Goal: Information Seeking & Learning: Learn about a topic

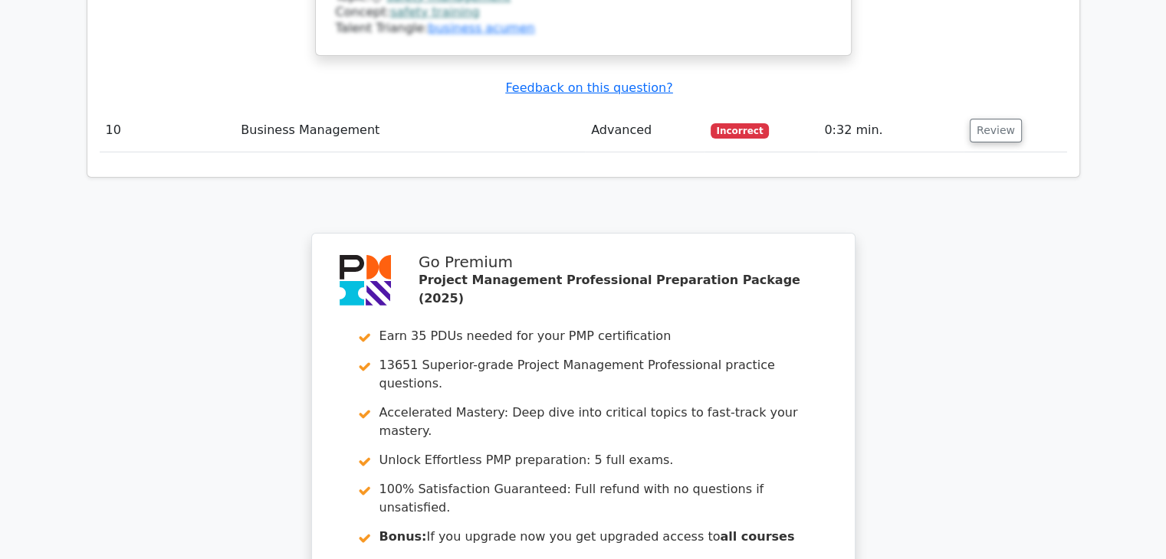
scroll to position [5418, 0]
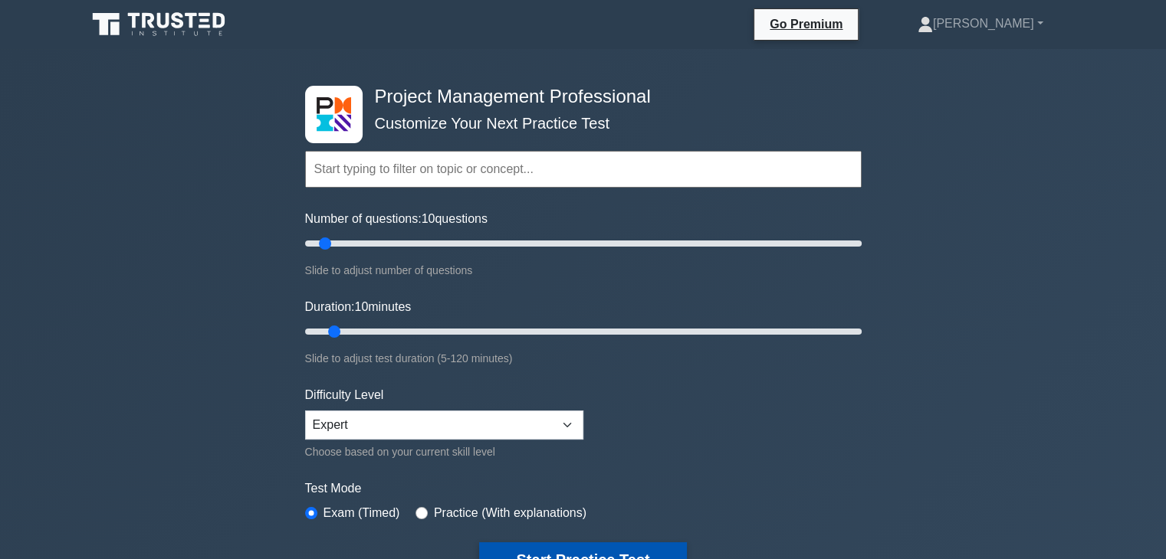
click at [556, 546] on button "Start Practice Test" at bounding box center [582, 560] width 207 height 35
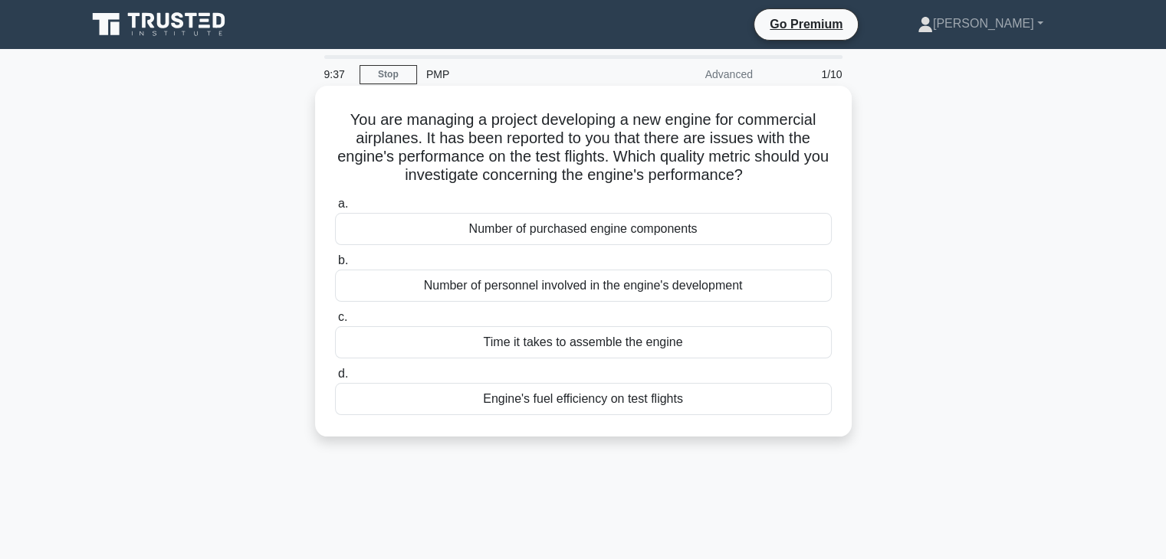
click at [624, 406] on div "Engine's fuel efficiency on test flights" at bounding box center [583, 399] width 497 height 32
click at [335, 379] on input "d. Engine's fuel efficiency on test flights" at bounding box center [335, 374] width 0 height 10
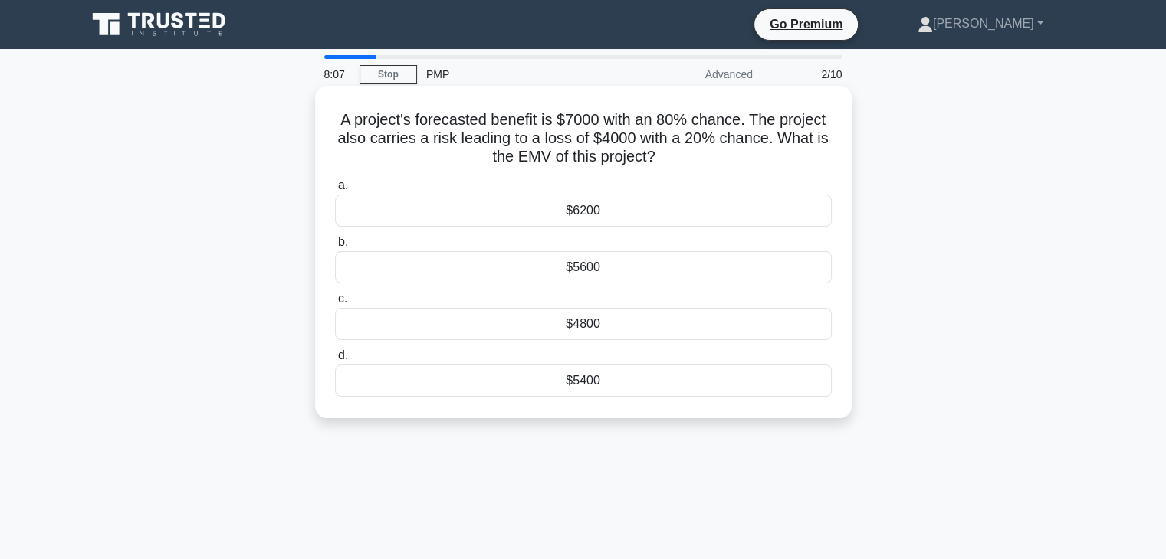
click at [589, 330] on div "$4800" at bounding box center [583, 324] width 497 height 32
click at [335, 304] on input "c. $4800" at bounding box center [335, 299] width 0 height 10
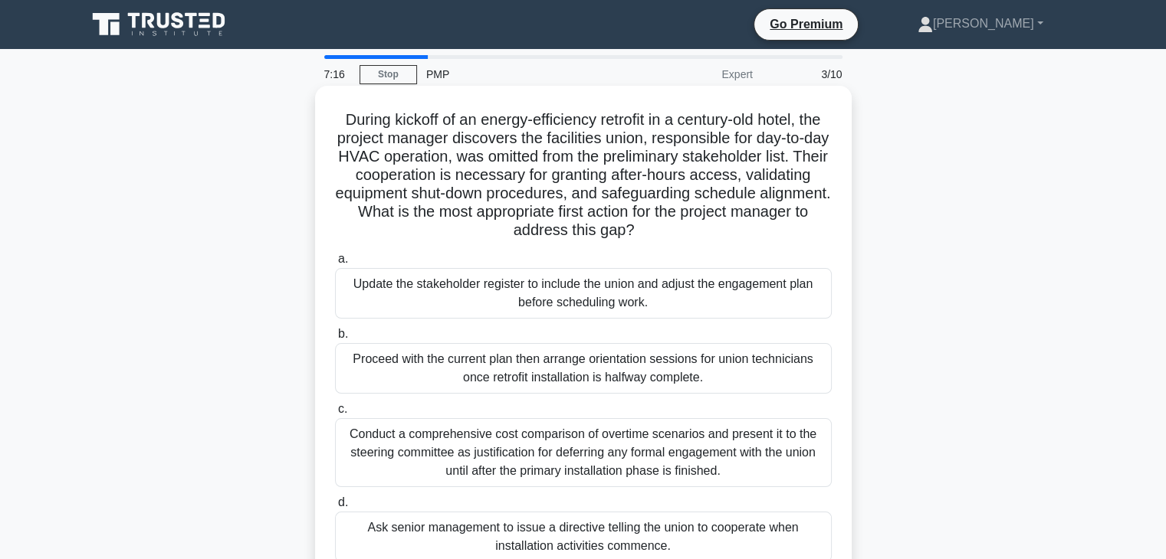
click at [580, 287] on div "Update the stakeholder register to include the union and adjust the engagement …" at bounding box center [583, 293] width 497 height 51
click at [335, 264] on input "a. Update the stakeholder register to include the union and adjust the engageme…" at bounding box center [335, 259] width 0 height 10
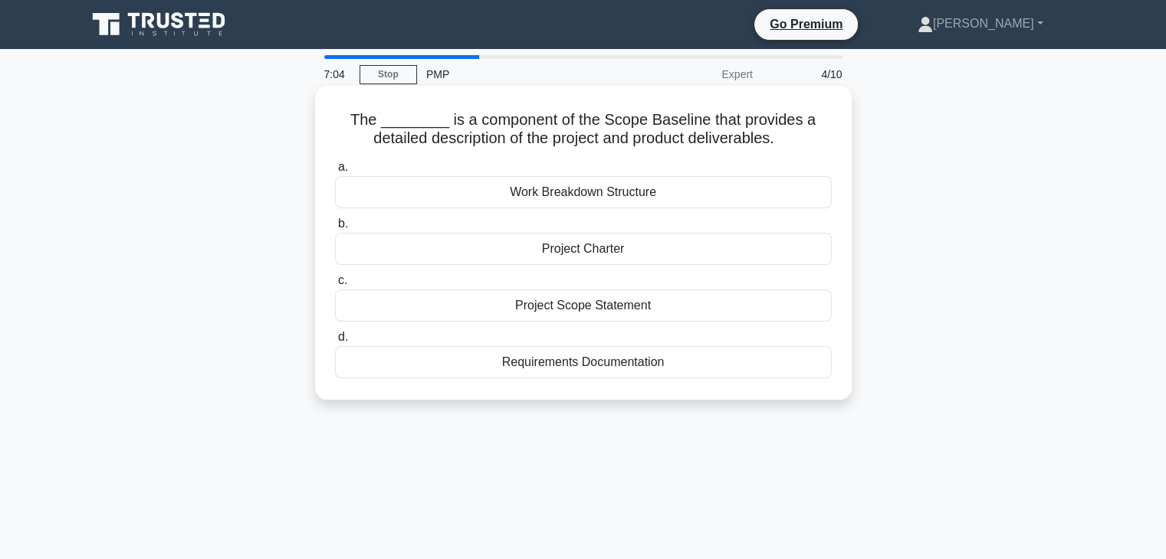
click at [592, 198] on div "Work Breakdown Structure" at bounding box center [583, 192] width 497 height 32
click at [335, 172] on input "a. Work Breakdown Structure" at bounding box center [335, 167] width 0 height 10
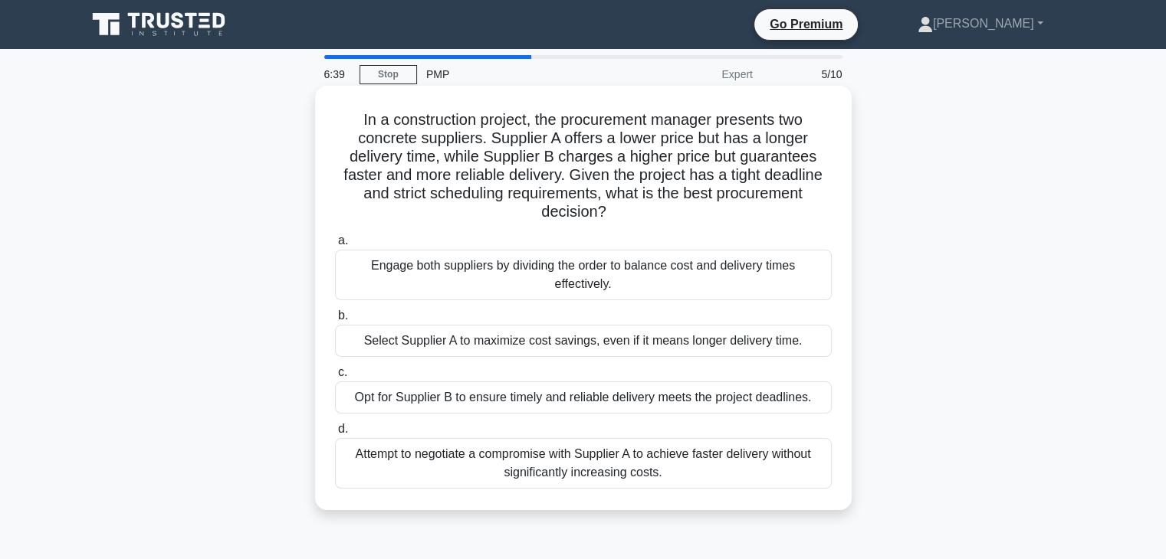
click at [553, 464] on div "Attempt to negotiate a compromise with Supplier A to achieve faster delivery wi…" at bounding box center [583, 463] width 497 height 51
click at [335, 435] on input "d. Attempt to negotiate a compromise with Supplier A to achieve faster delivery…" at bounding box center [335, 430] width 0 height 10
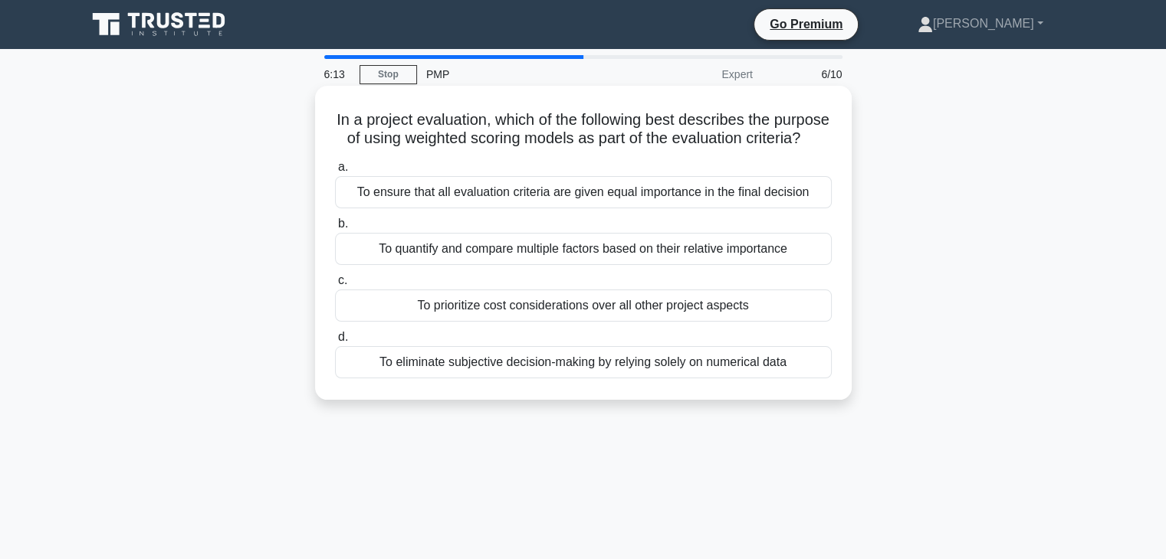
click at [561, 265] on div "To quantify and compare multiple factors based on their relative importance" at bounding box center [583, 249] width 497 height 32
click at [335, 229] on input "b. To quantify and compare multiple factors based on their relative importance" at bounding box center [335, 224] width 0 height 10
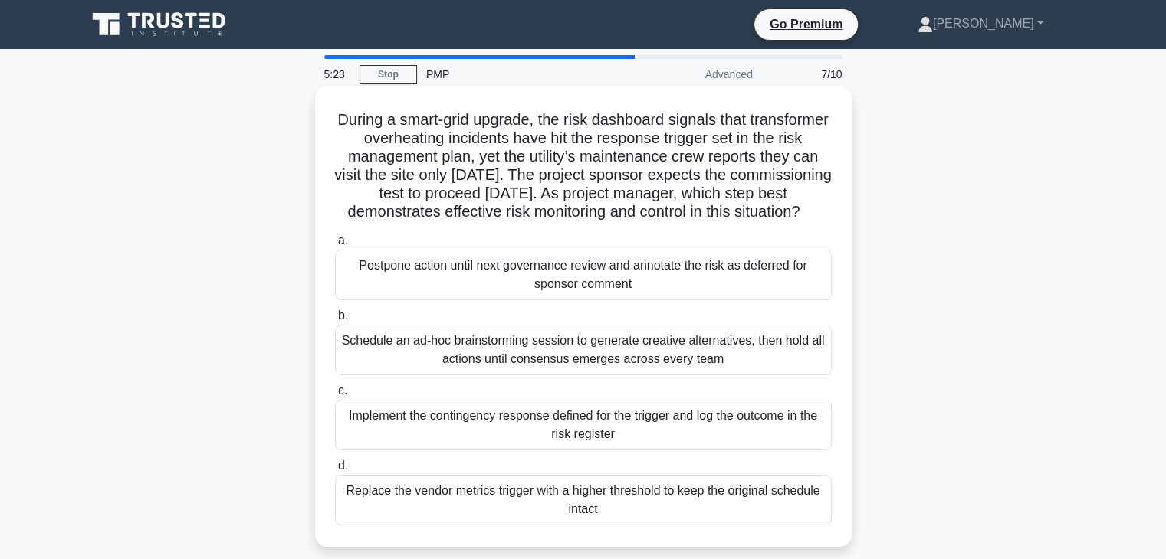
click at [557, 359] on div "Schedule an ad-hoc brainstorming session to generate creative alternatives, the…" at bounding box center [583, 350] width 497 height 51
click at [335, 321] on input "b. Schedule an ad-hoc brainstorming session to generate creative alternatives, …" at bounding box center [335, 316] width 0 height 10
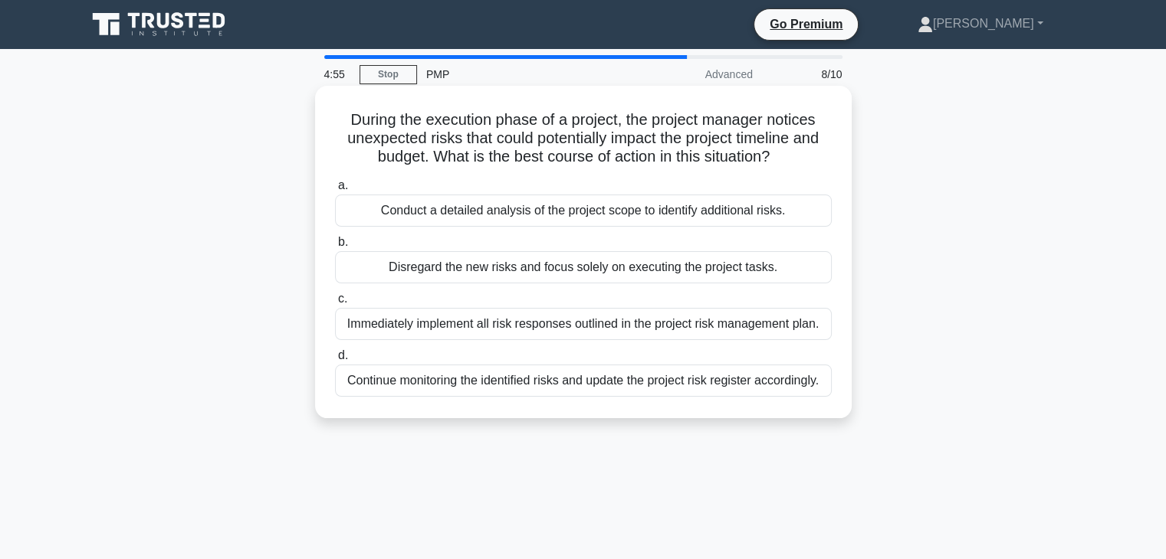
click at [582, 218] on div "Conduct a detailed analysis of the project scope to identify additional risks." at bounding box center [583, 211] width 497 height 32
click at [335, 191] on input "a. Conduct a detailed analysis of the project scope to identify additional risk…" at bounding box center [335, 186] width 0 height 10
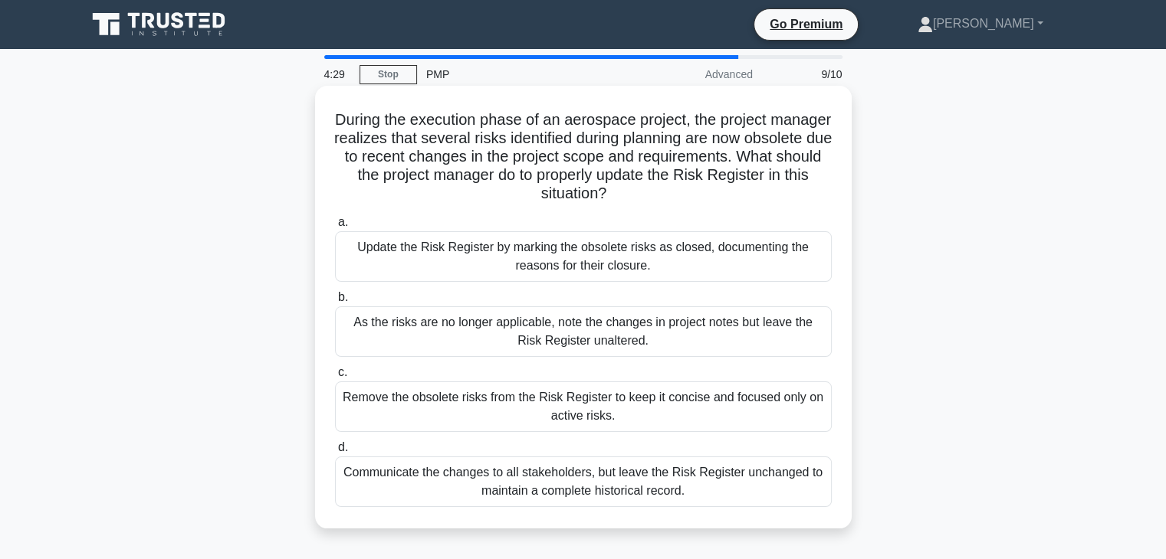
click at [567, 248] on div "Update the Risk Register by marking the obsolete risks as closed, documenting t…" at bounding box center [583, 256] width 497 height 51
click at [335, 228] on input "a. Update the Risk Register by marking the obsolete risks as closed, documentin…" at bounding box center [335, 223] width 0 height 10
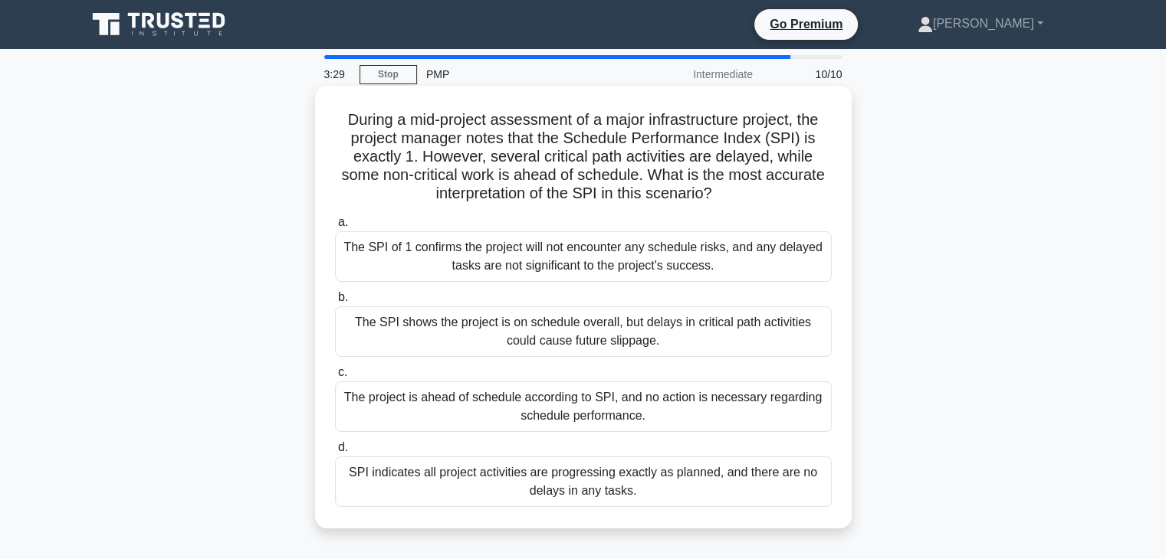
click at [543, 320] on div "The SPI shows the project is on schedule overall, but delays in critical path a…" at bounding box center [583, 332] width 497 height 51
click at [335, 303] on input "b. The SPI shows the project is on schedule overall, but delays in critical pat…" at bounding box center [335, 298] width 0 height 10
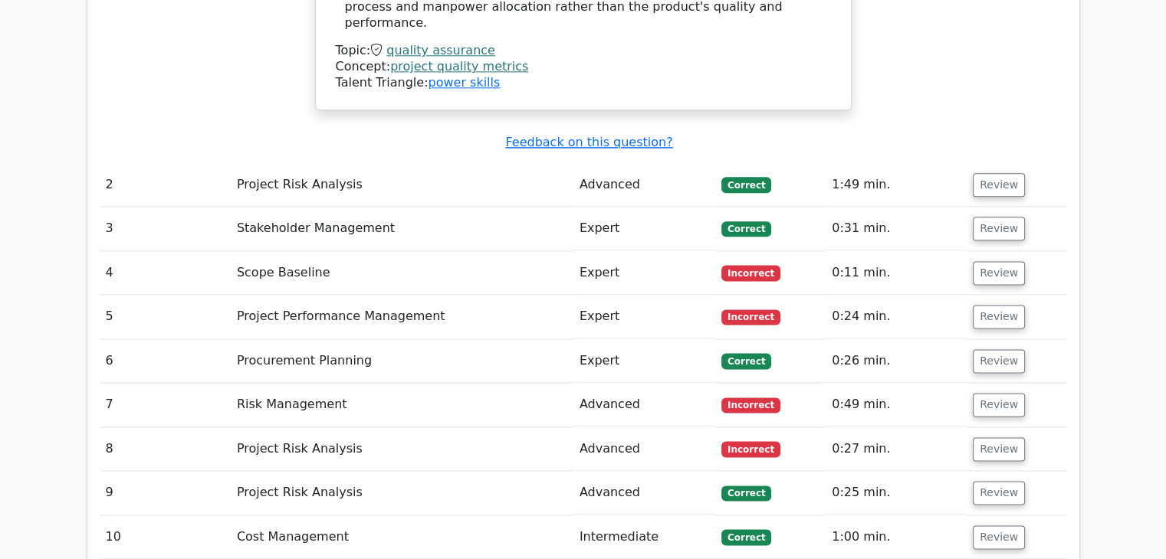
scroll to position [1962, 0]
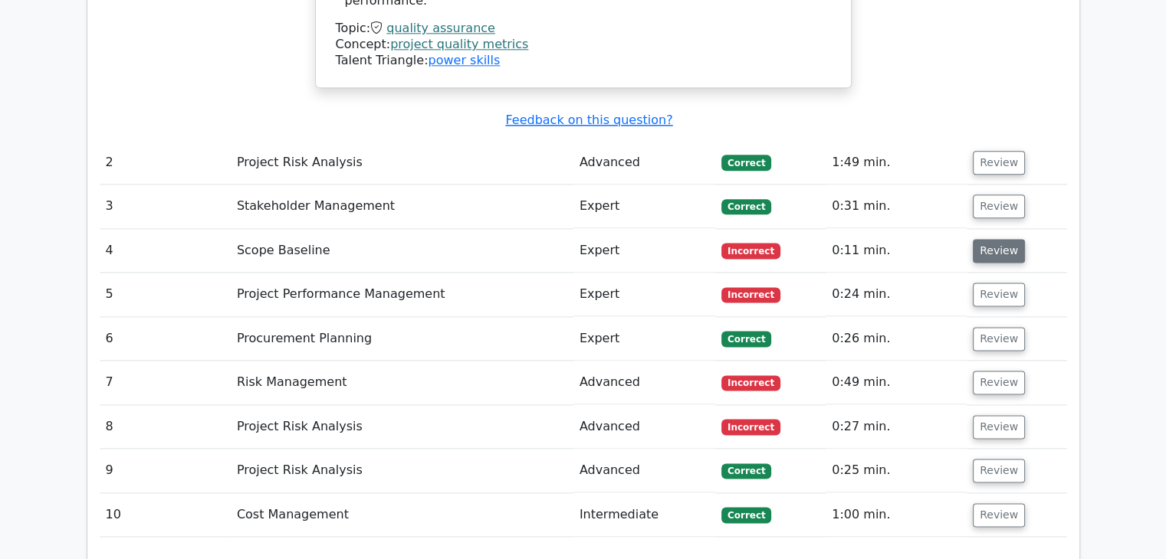
click at [987, 239] on button "Review" at bounding box center [999, 251] width 52 height 24
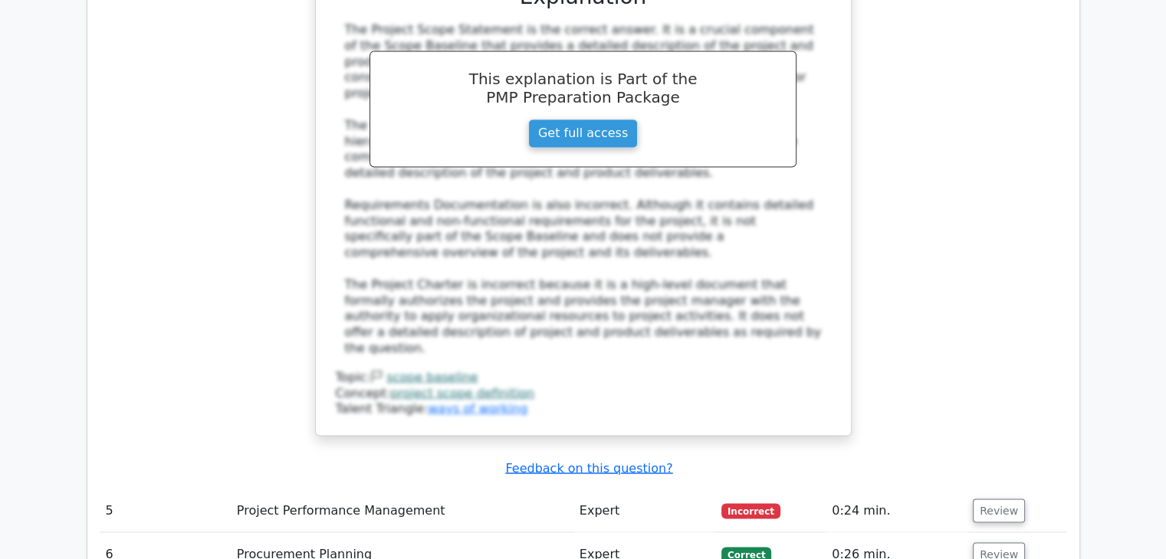
scroll to position [2637, 0]
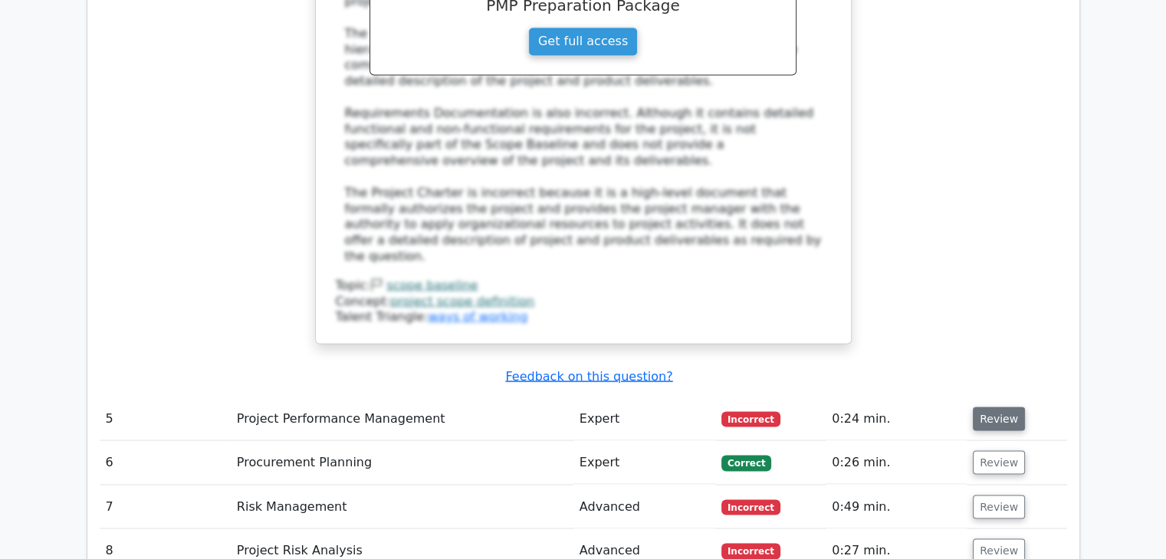
click at [987, 407] on button "Review" at bounding box center [999, 419] width 52 height 24
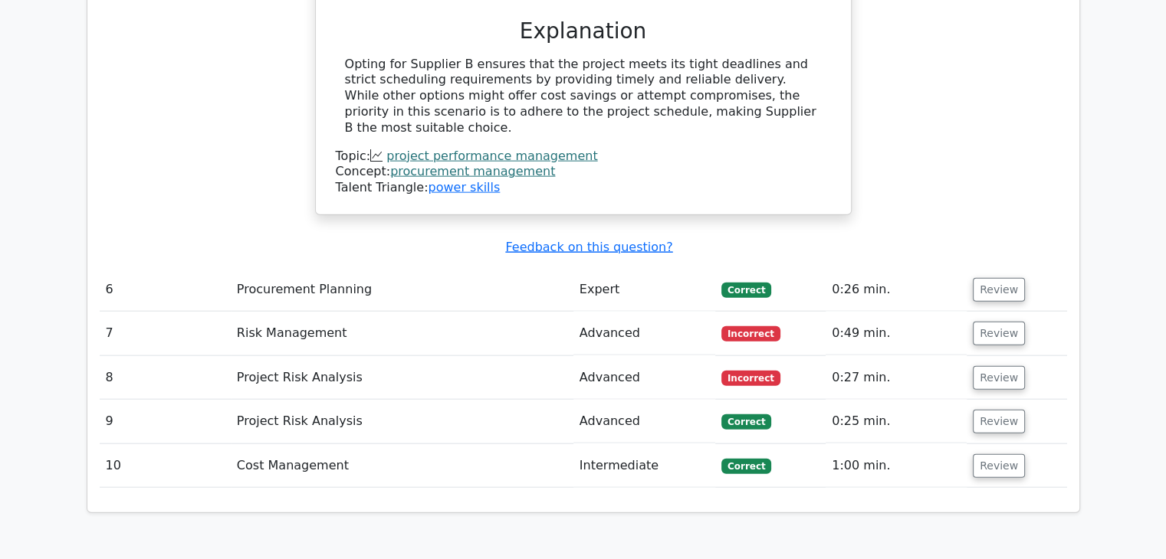
scroll to position [3495, 0]
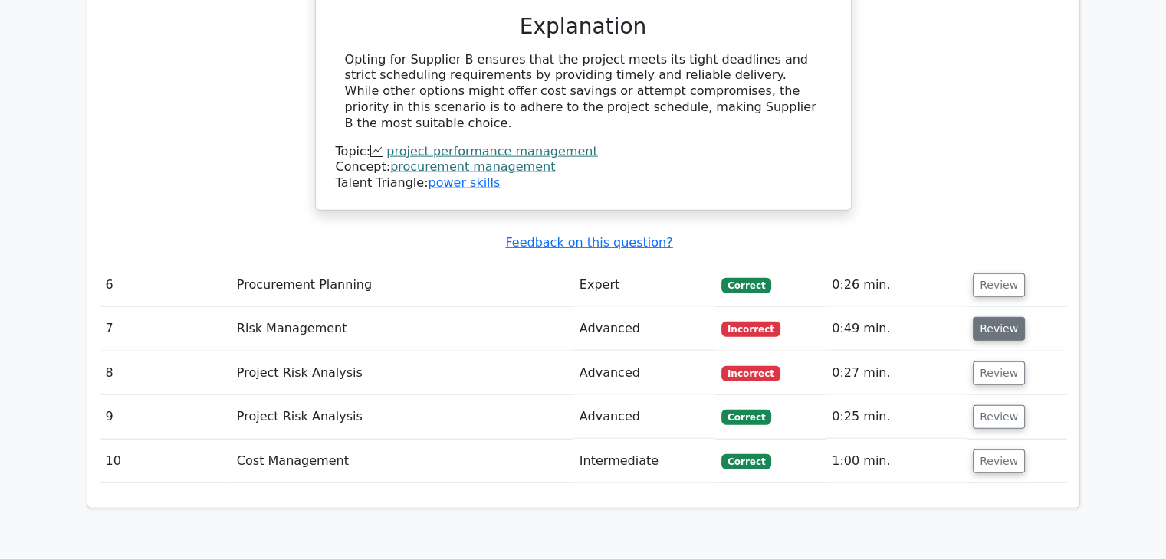
click at [982, 317] on button "Review" at bounding box center [999, 329] width 52 height 24
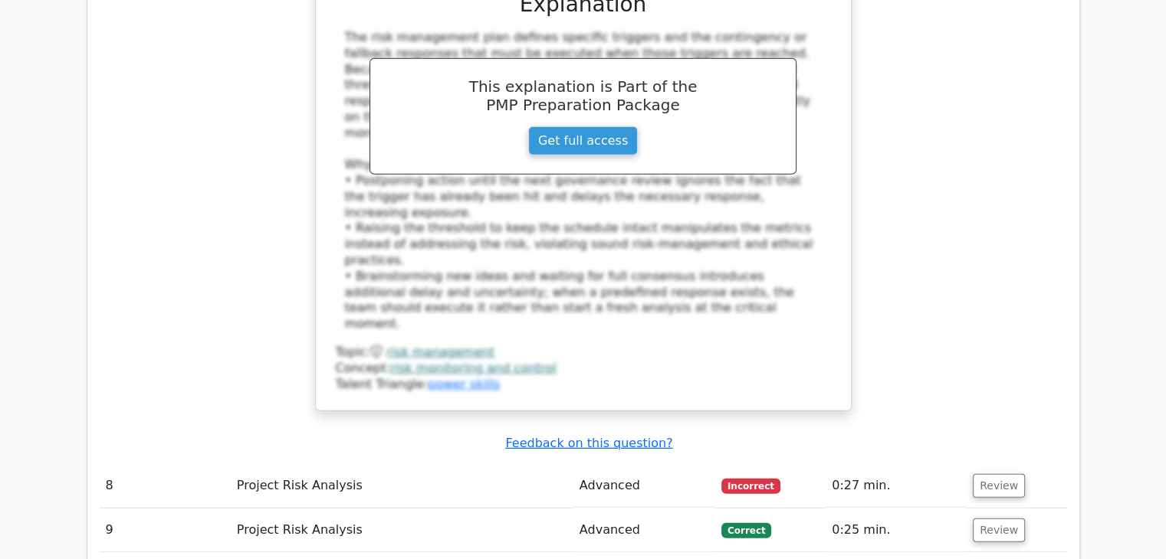
scroll to position [4323, 0]
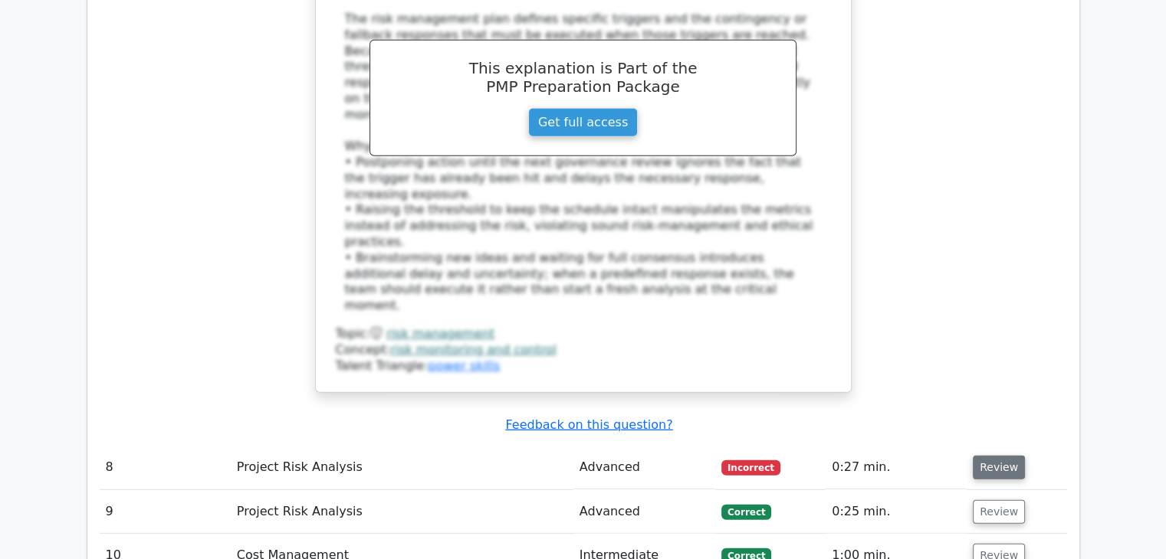
click at [995, 456] on button "Review" at bounding box center [999, 468] width 52 height 24
